Goal: Register for event/course

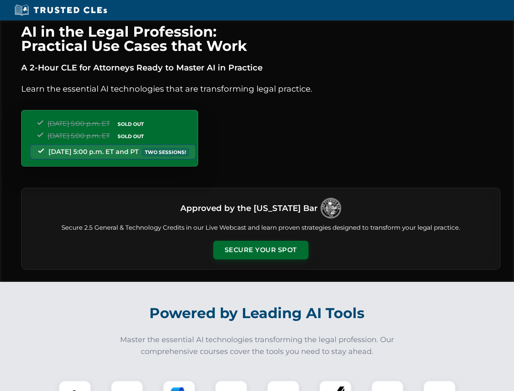
click at [261, 250] on button "Secure Your Spot" at bounding box center [260, 250] width 95 height 19
click at [75, 386] on img at bounding box center [75, 397] width 24 height 24
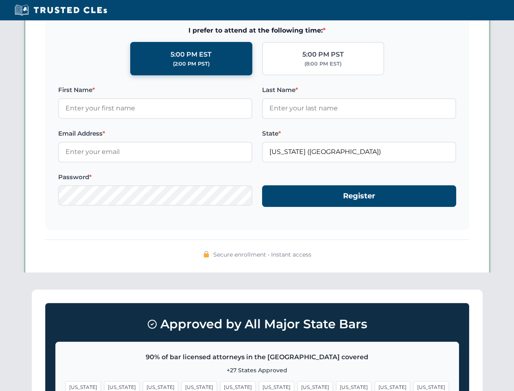
click at [298, 386] on span "[US_STATE]" at bounding box center [315, 387] width 35 height 12
click at [375, 386] on span "[US_STATE]" at bounding box center [392, 387] width 35 height 12
